Goal: Transaction & Acquisition: Purchase product/service

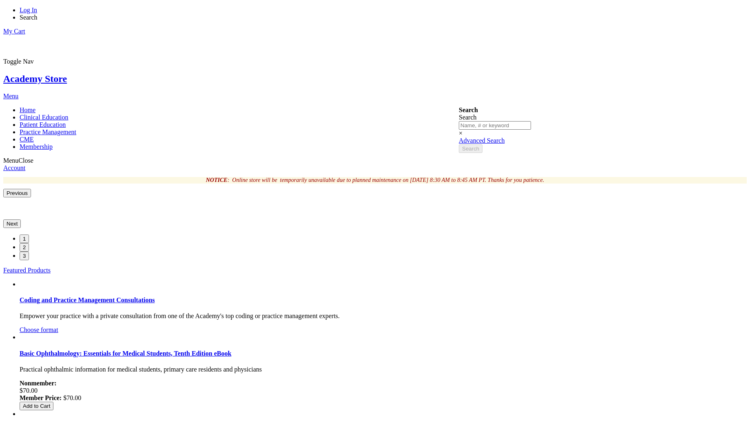
type input "vetri"
click at [500, 14] on li "Log In" at bounding box center [383, 10] width 727 height 7
click at [37, 10] on link "Log In" at bounding box center [29, 10] width 18 height 7
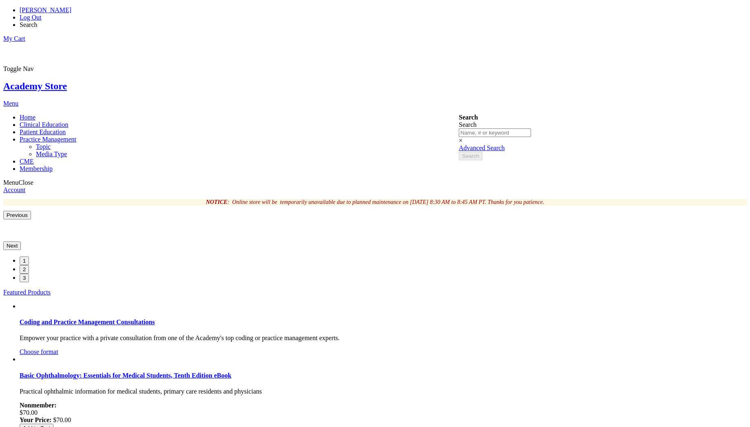
type input "vetri"
click at [76, 136] on span "Practice Management" at bounding box center [48, 139] width 57 height 7
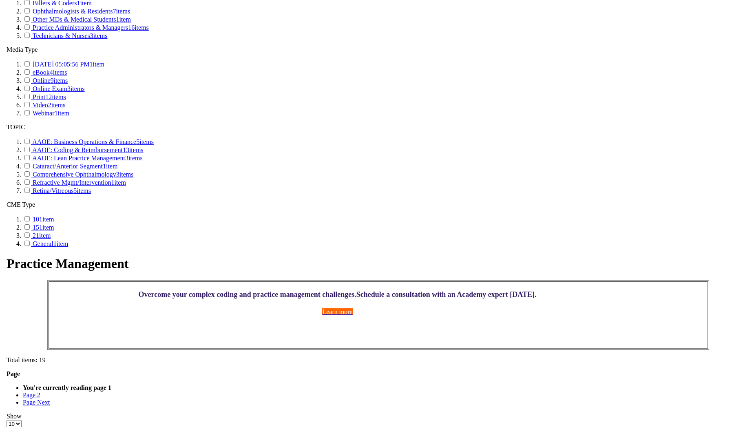
scroll to position [661, 0]
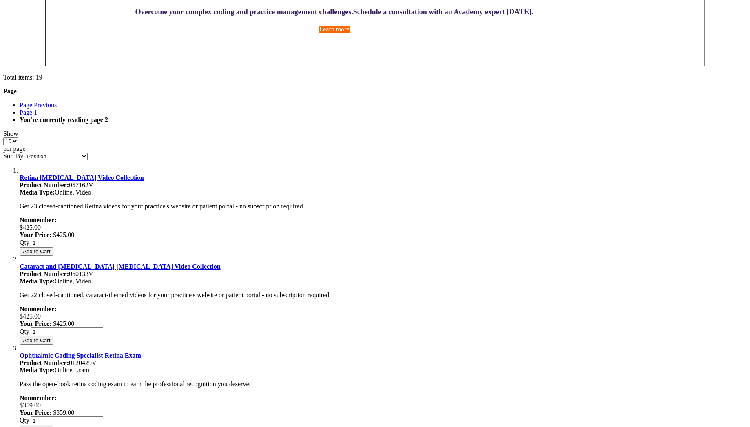
type input "vetri"
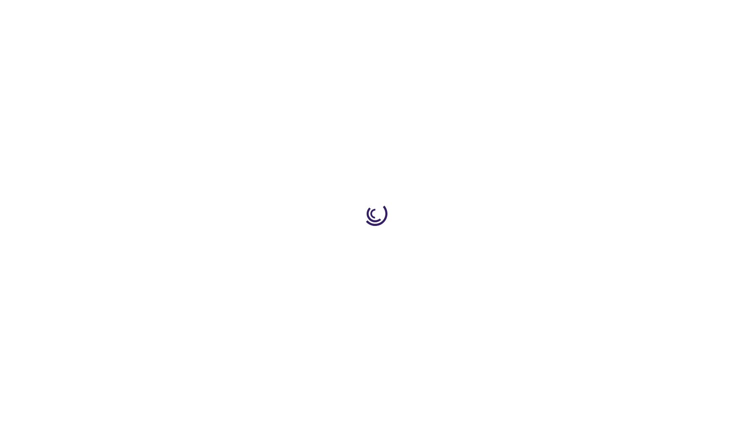
select select "US"
select select "47"
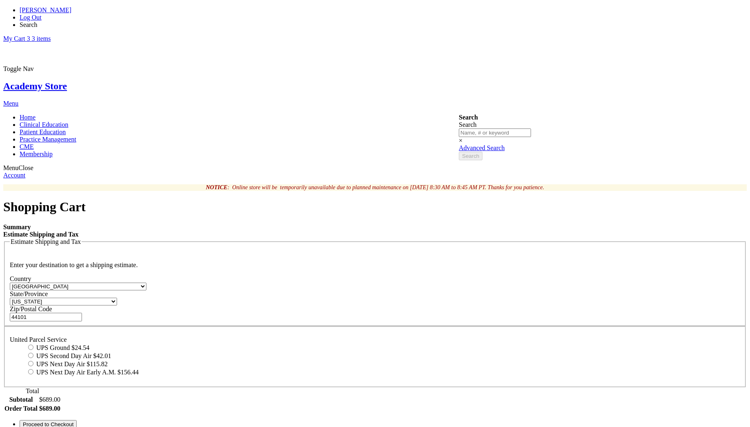
type input "vetri"
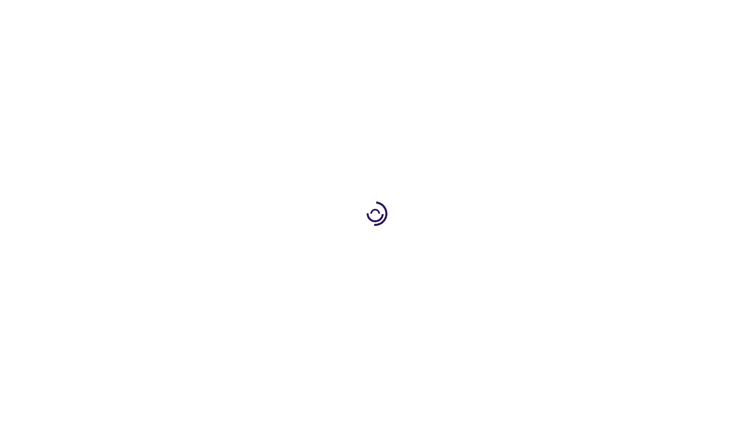
select select "US"
select select "47"
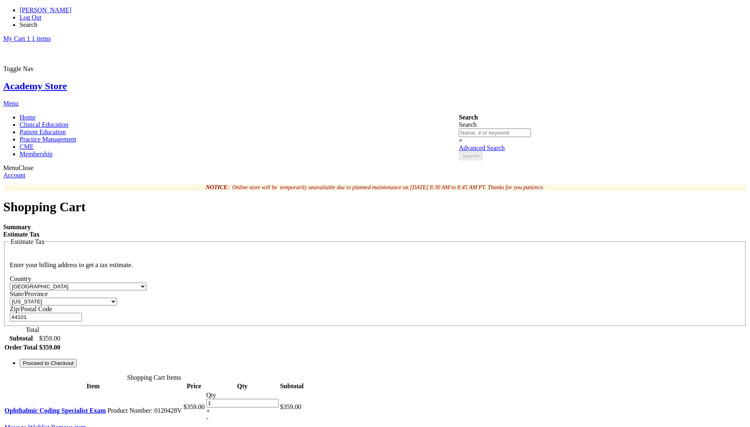
type input "vetri"
click at [42, 14] on link "Log Out" at bounding box center [31, 17] width 22 height 7
